Goal: Transaction & Acquisition: Purchase product/service

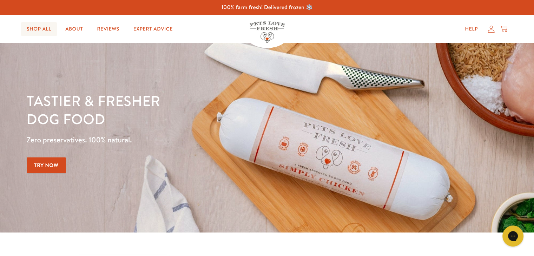
click at [45, 31] on link "Shop All" at bounding box center [39, 29] width 36 height 14
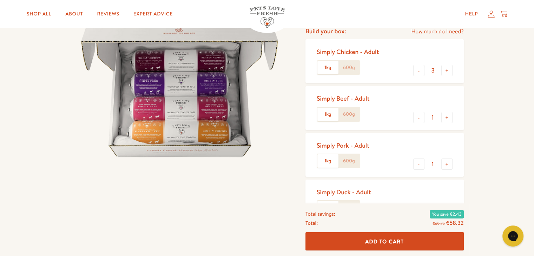
scroll to position [96, 0]
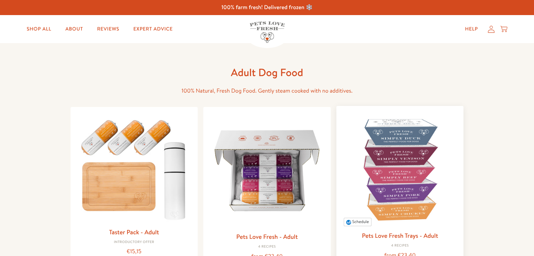
click at [416, 164] on img at bounding box center [400, 170] width 116 height 116
